Goal: Information Seeking & Learning: Learn about a topic

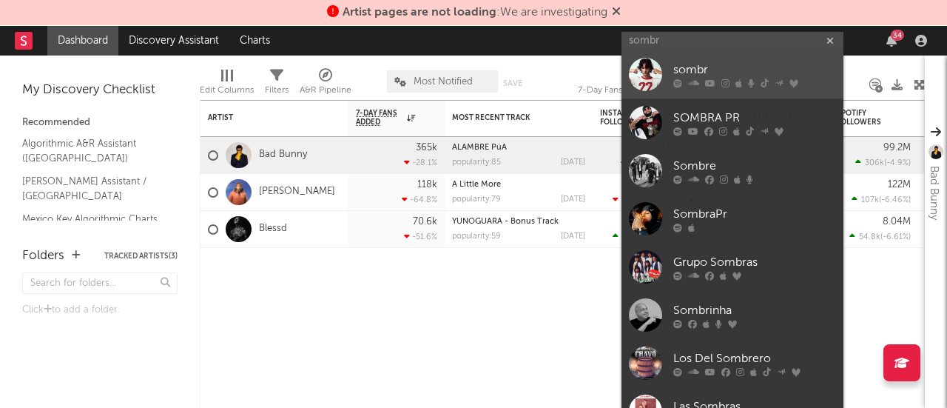
click at [673, 85] on icon at bounding box center [677, 83] width 9 height 9
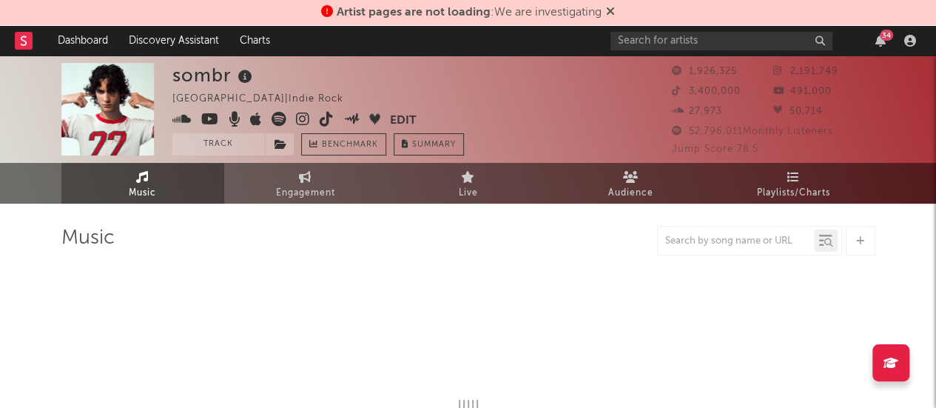
select select "6m"
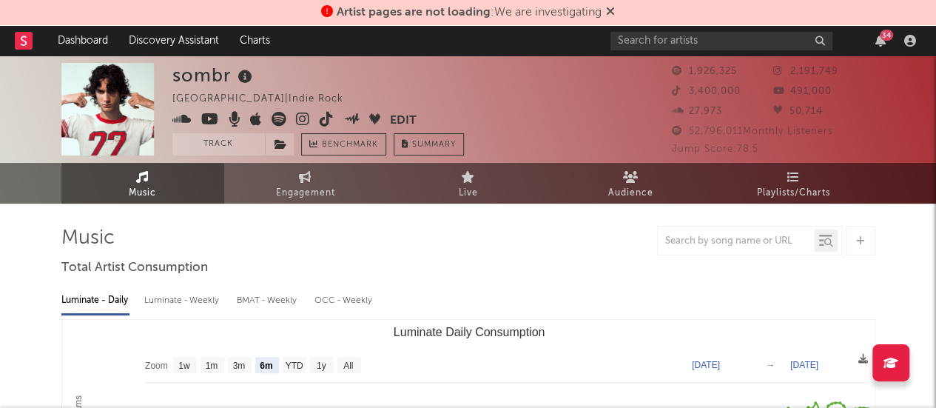
click at [613, 10] on icon at bounding box center [610, 11] width 9 height 12
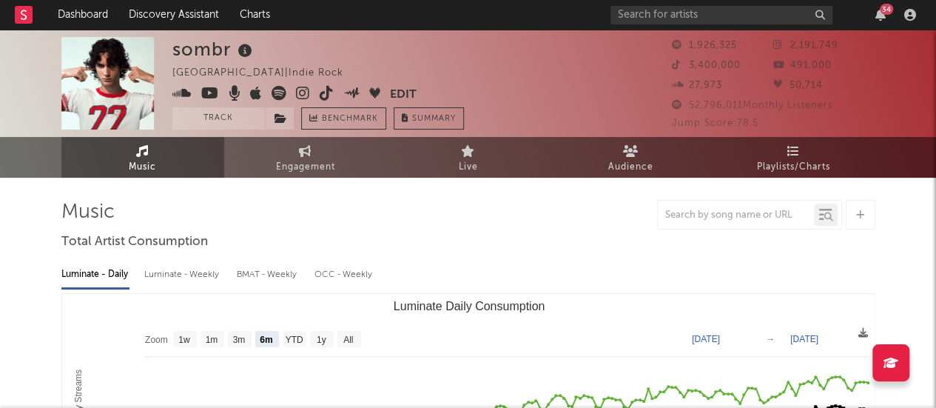
click at [326, 92] on icon at bounding box center [327, 93] width 14 height 15
drag, startPoint x: 738, startPoint y: 61, endPoint x: 688, endPoint y: 67, distance: 50.7
click at [688, 67] on span "3,400,000" at bounding box center [706, 66] width 69 height 10
copy span "3,400,000"
drag, startPoint x: 846, startPoint y: 42, endPoint x: 787, endPoint y: 50, distance: 59.7
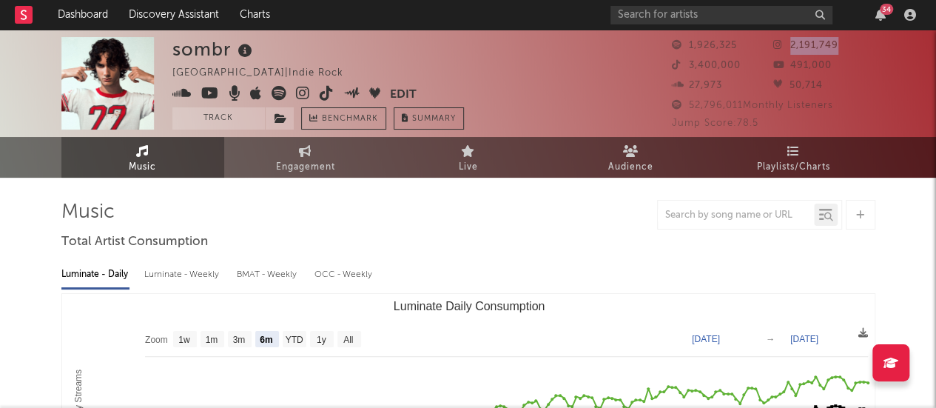
click at [787, 50] on div "2,191,749" at bounding box center [824, 46] width 102 height 18
copy span "2,191,749"
drag, startPoint x: 839, startPoint y: 62, endPoint x: 789, endPoint y: 73, distance: 51.4
click at [789, 73] on div "491,000" at bounding box center [824, 66] width 102 height 18
copy span "491,000"
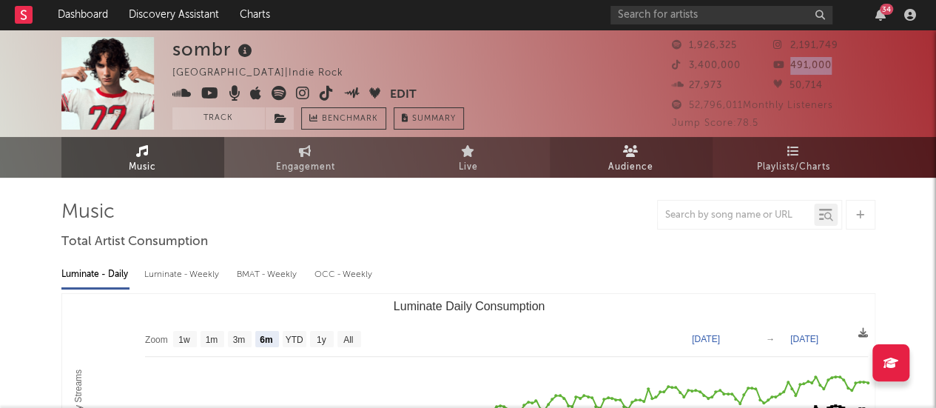
click at [618, 167] on span "Audience" at bounding box center [630, 167] width 45 height 18
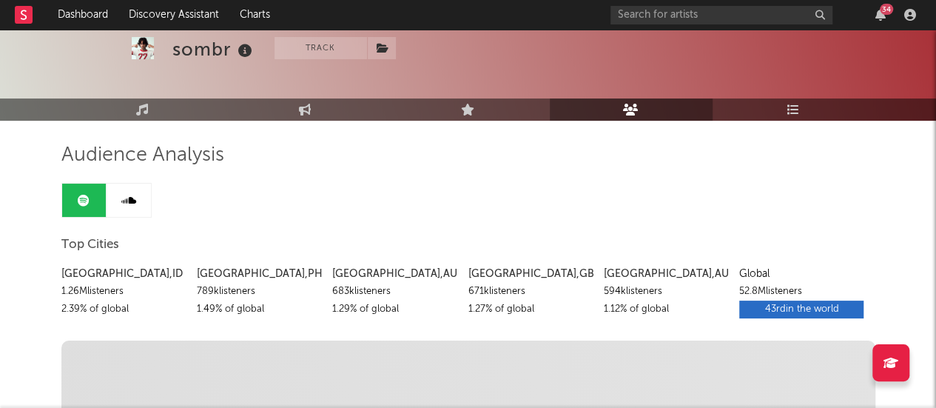
scroll to position [77, 0]
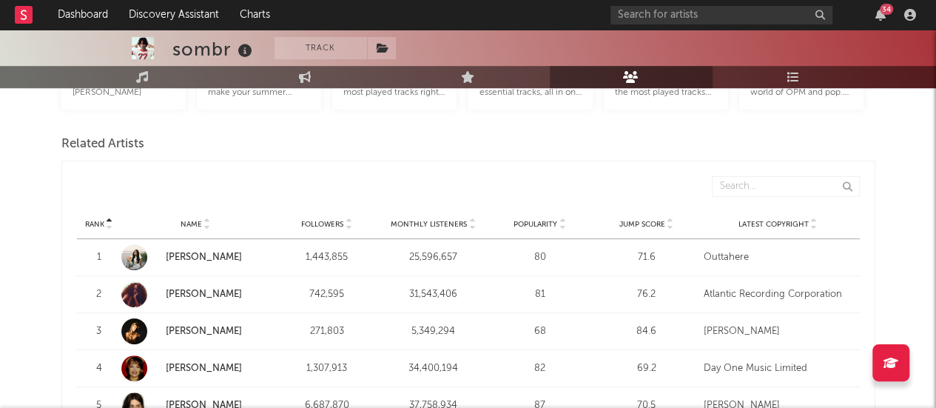
scroll to position [496, 0]
